Goal: Find specific page/section: Find specific page/section

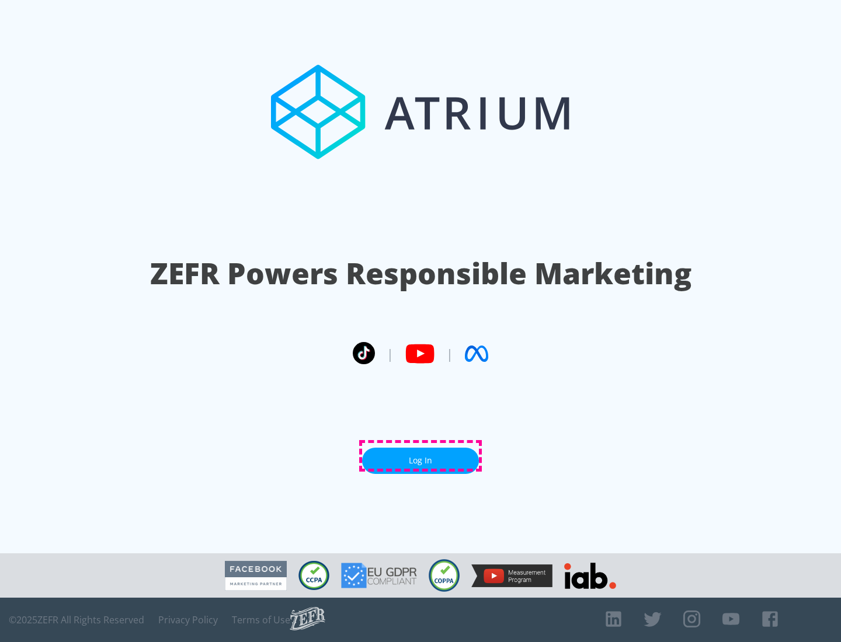
click at [420, 456] on link "Log In" at bounding box center [420, 461] width 117 height 26
